Goal: Task Accomplishment & Management: Use online tool/utility

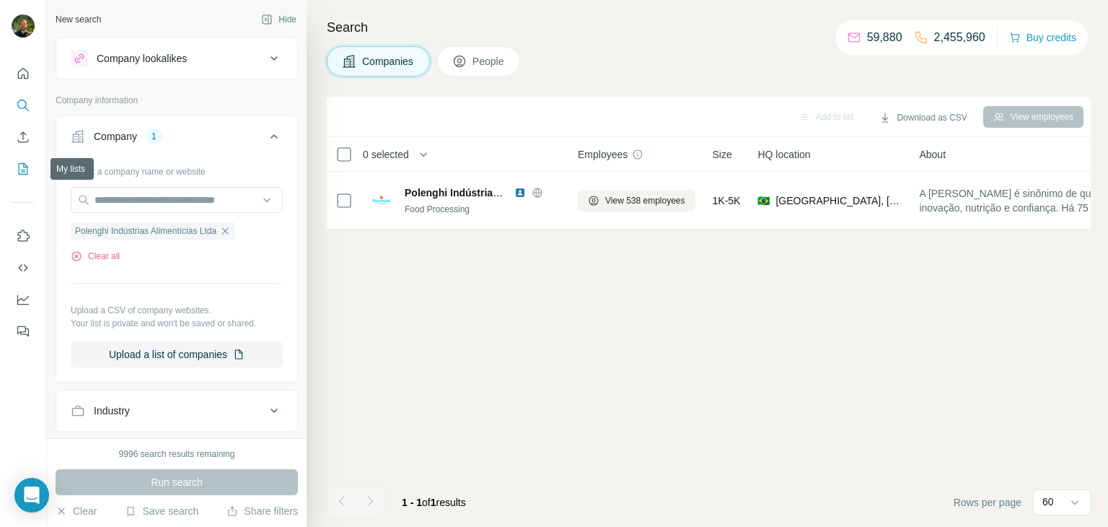
click at [26, 160] on button "My lists" at bounding box center [23, 169] width 23 height 26
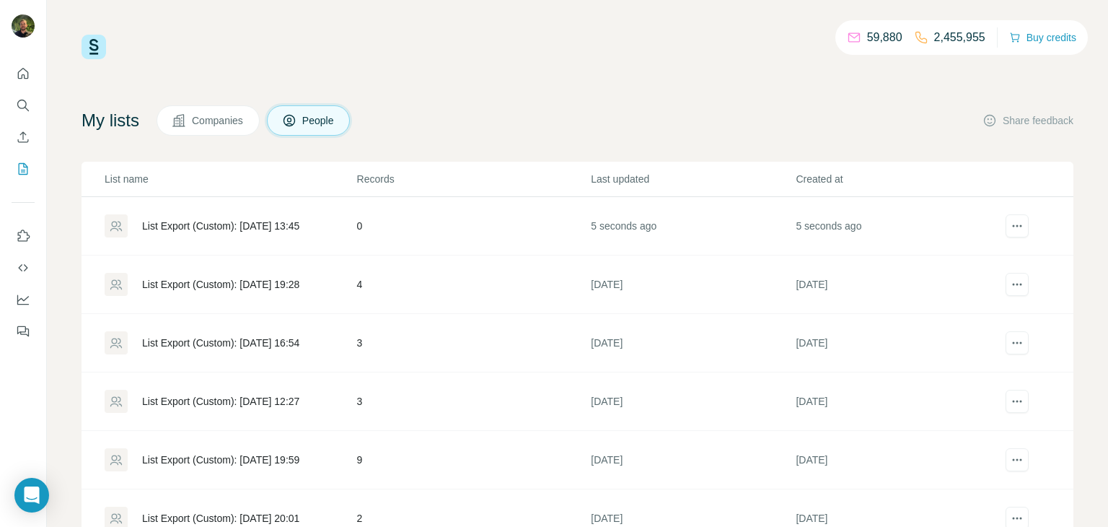
click at [242, 234] on div "List Export (Custom): [DATE] 13:45" at bounding box center [230, 225] width 251 height 23
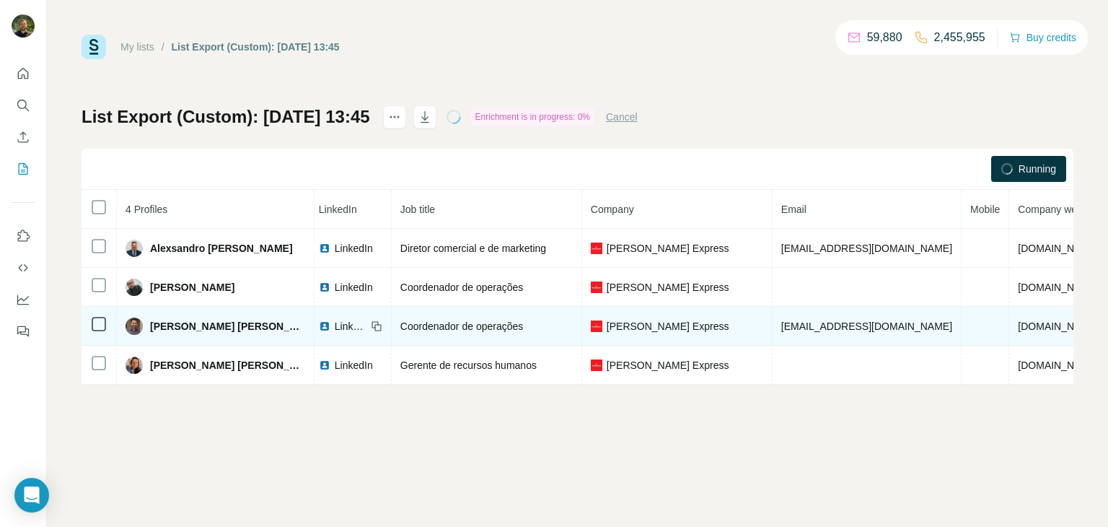
scroll to position [0, 92]
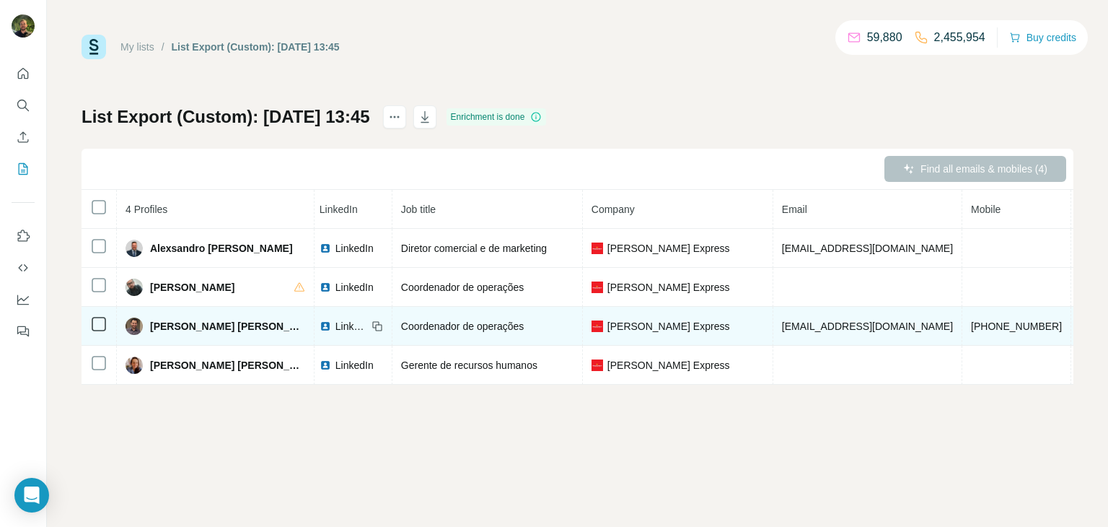
click at [971, 329] on span "[PHONE_NUMBER]" at bounding box center [1016, 326] width 91 height 12
copy span "[PHONE_NUMBER]"
